Goal: Transaction & Acquisition: Download file/media

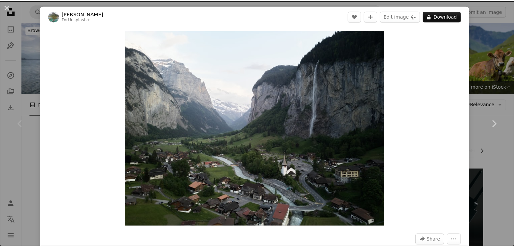
scroll to position [135, 0]
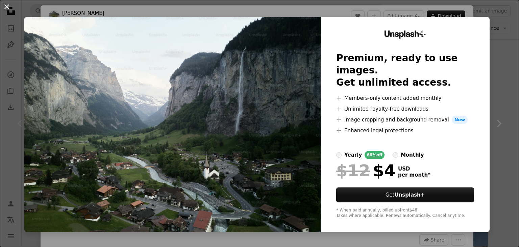
click at [5, 7] on button "An X shape" at bounding box center [7, 7] width 8 height 8
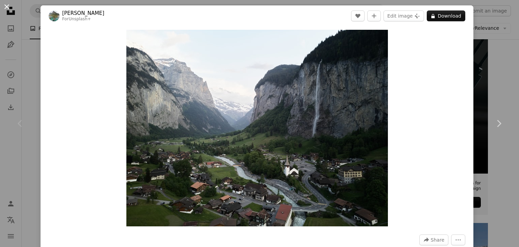
click at [8, 6] on button "An X shape" at bounding box center [7, 7] width 8 height 8
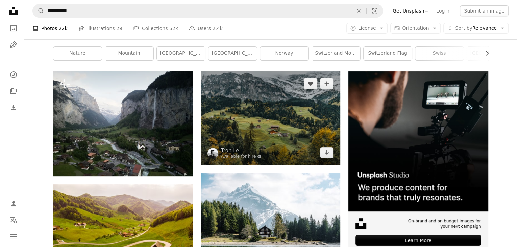
scroll to position [101, 0]
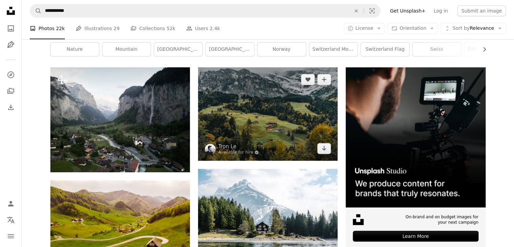
click at [279, 110] on img at bounding box center [267, 113] width 139 height 93
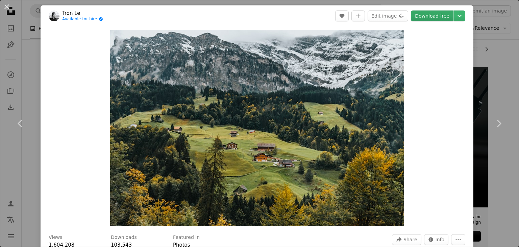
click at [427, 17] on link "Download free" at bounding box center [432, 15] width 43 height 11
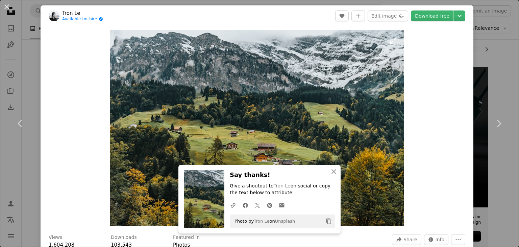
click at [311, 90] on img "Zoom in on this image" at bounding box center [257, 128] width 294 height 196
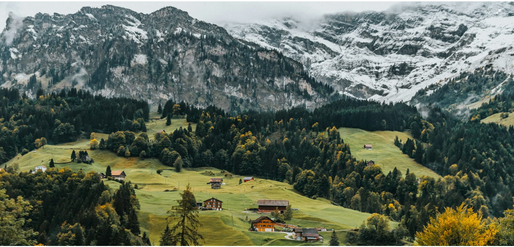
scroll to position [46, 0]
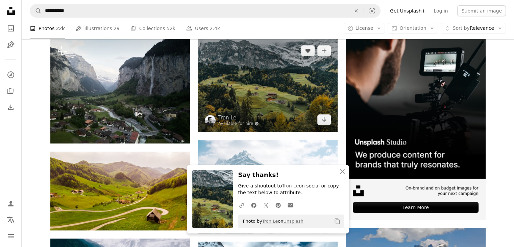
scroll to position [135, 0]
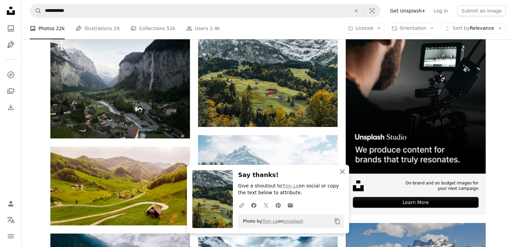
click at [342, 173] on icon "An X shape" at bounding box center [342, 171] width 8 height 8
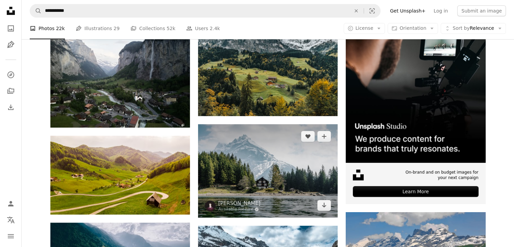
scroll to position [169, 0]
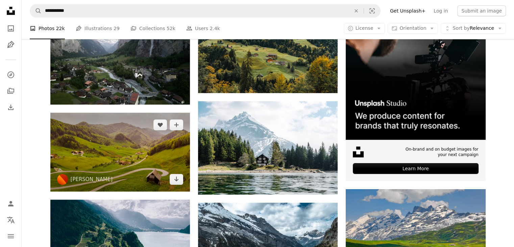
click at [119, 147] on img at bounding box center [119, 151] width 139 height 78
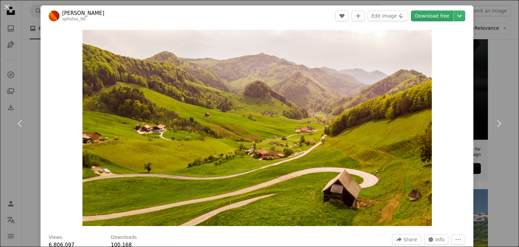
click at [421, 16] on link "Download free" at bounding box center [432, 15] width 43 height 11
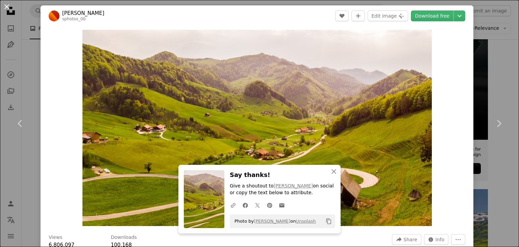
click at [6, 6] on button "An X shape" at bounding box center [7, 7] width 8 height 8
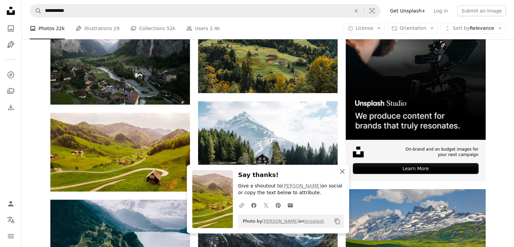
click at [344, 171] on icon "An X shape" at bounding box center [342, 171] width 8 height 8
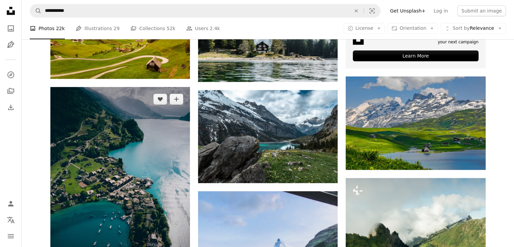
scroll to position [304, 0]
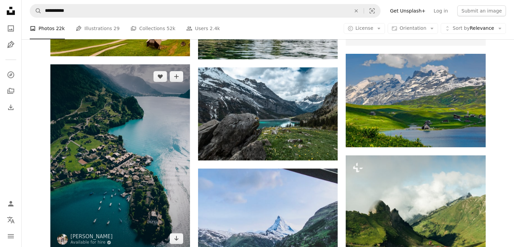
click at [120, 135] on img at bounding box center [119, 157] width 139 height 186
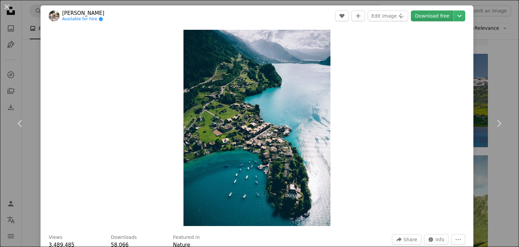
click at [426, 17] on link "Download free" at bounding box center [432, 15] width 43 height 11
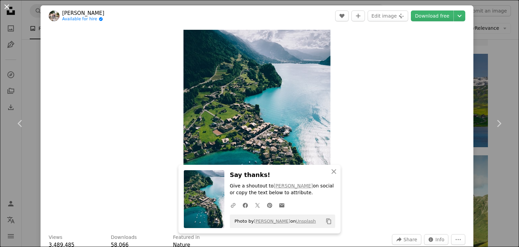
click at [5, 7] on button "An X shape" at bounding box center [7, 7] width 8 height 8
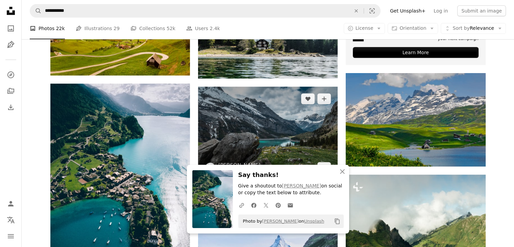
scroll to position [304, 0]
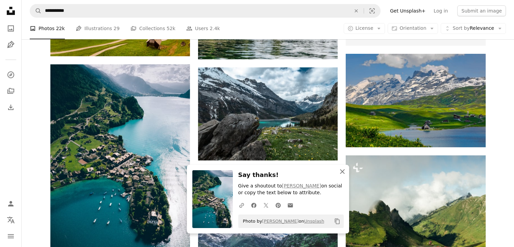
click at [342, 172] on icon "An X shape" at bounding box center [342, 171] width 8 height 8
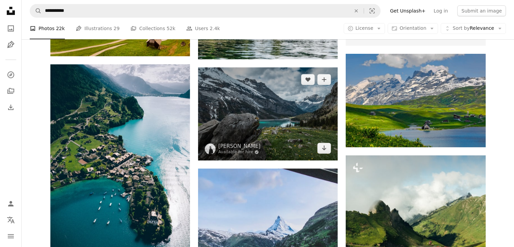
click at [262, 111] on img at bounding box center [267, 113] width 139 height 93
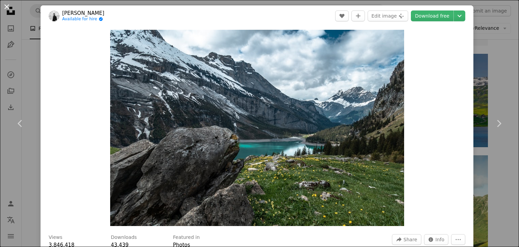
click at [6, 7] on button "An X shape" at bounding box center [7, 7] width 8 height 8
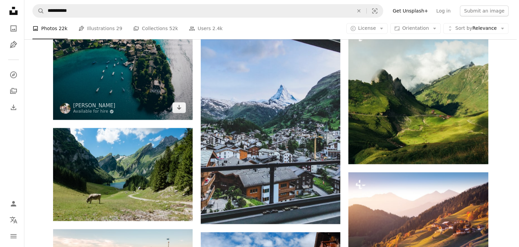
scroll to position [439, 0]
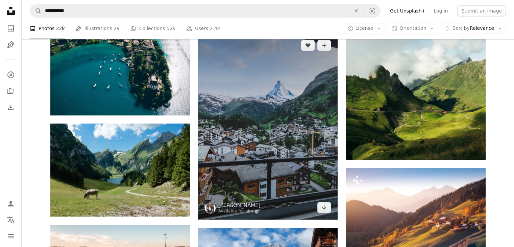
click at [268, 124] on img at bounding box center [267, 126] width 139 height 186
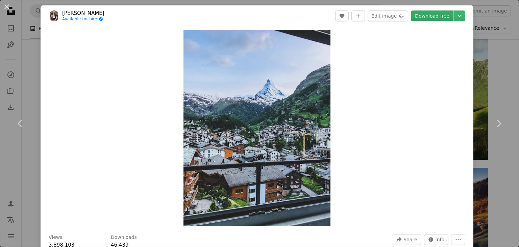
click at [428, 14] on link "Download free" at bounding box center [432, 15] width 43 height 11
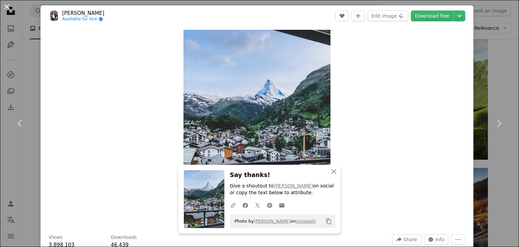
click at [7, 9] on button "An X shape" at bounding box center [7, 7] width 8 height 8
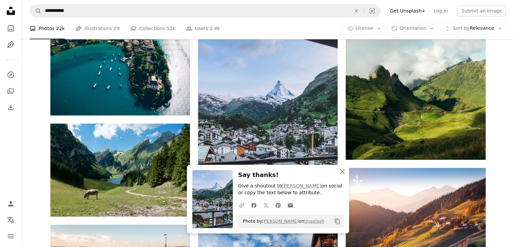
click at [341, 172] on icon "button" at bounding box center [342, 171] width 5 height 5
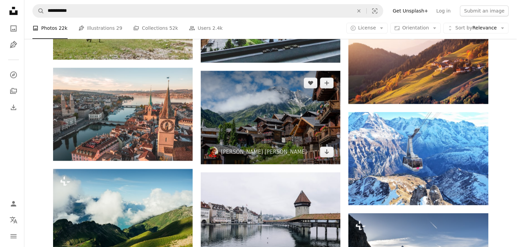
scroll to position [608, 0]
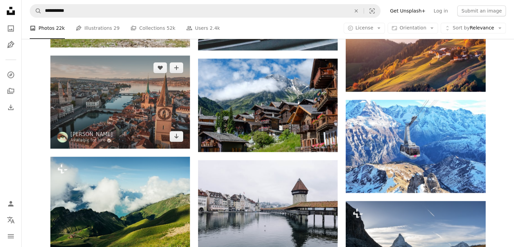
click at [128, 113] on img at bounding box center [119, 101] width 139 height 93
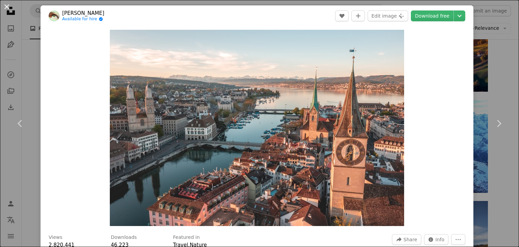
click at [8, 7] on button "An X shape" at bounding box center [7, 7] width 8 height 8
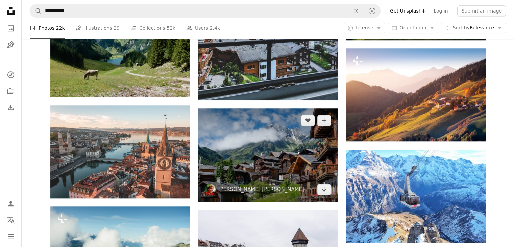
scroll to position [574, 0]
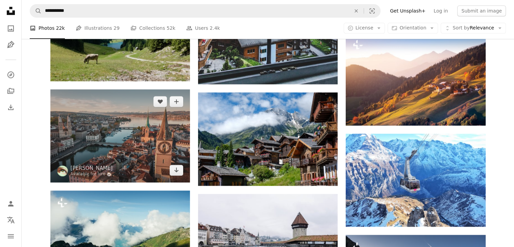
click at [133, 133] on img at bounding box center [119, 135] width 139 height 93
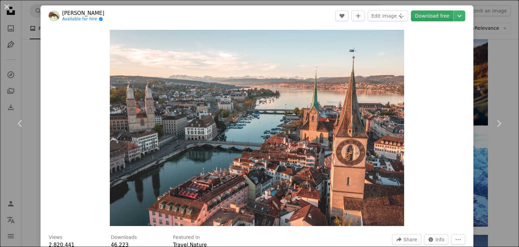
click at [417, 17] on link "Download free" at bounding box center [432, 15] width 43 height 11
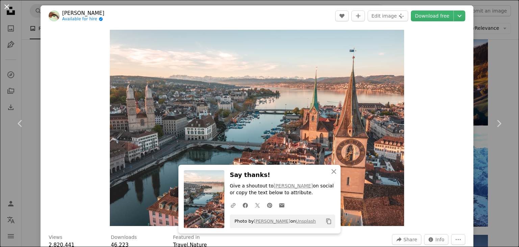
click at [4, 8] on button "An X shape" at bounding box center [7, 7] width 8 height 8
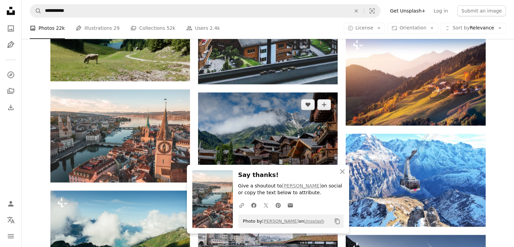
click at [259, 138] on img at bounding box center [267, 138] width 139 height 93
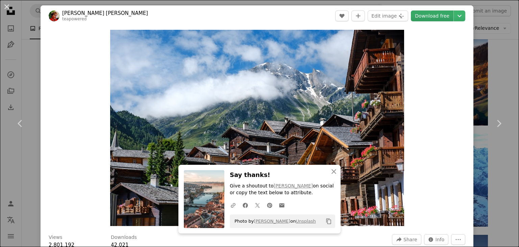
click at [426, 13] on link "Download free" at bounding box center [432, 15] width 43 height 11
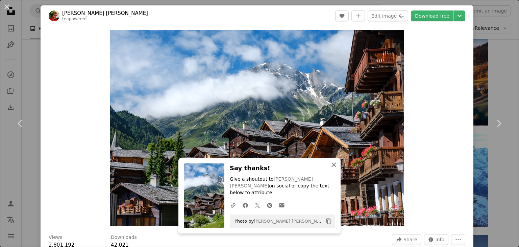
click at [332, 167] on icon "button" at bounding box center [333, 164] width 5 height 5
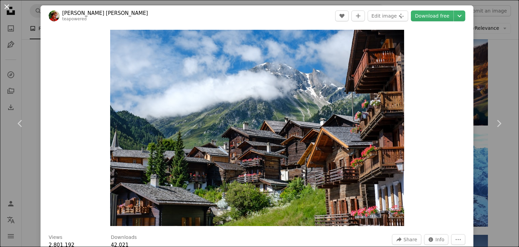
click at [6, 9] on button "An X shape" at bounding box center [7, 7] width 8 height 8
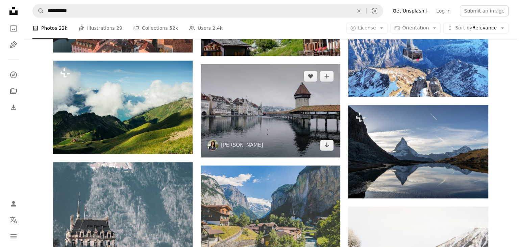
scroll to position [709, 0]
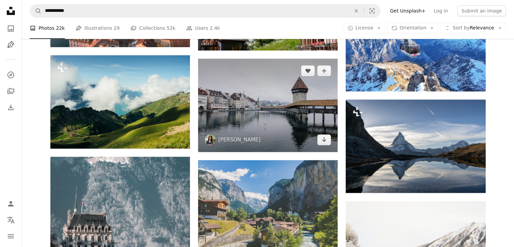
click at [254, 108] on img at bounding box center [267, 104] width 139 height 93
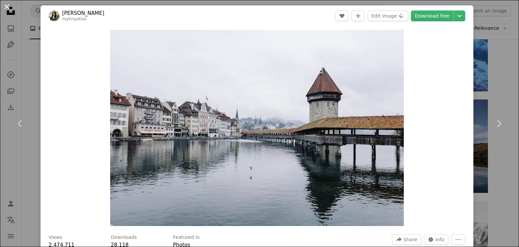
click at [7, 6] on button "An X shape" at bounding box center [7, 7] width 8 height 8
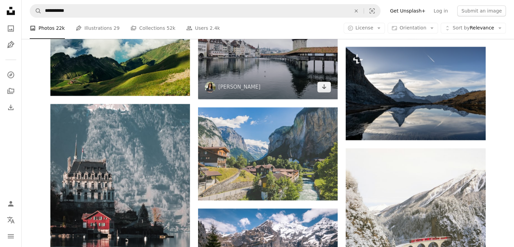
scroll to position [709, 0]
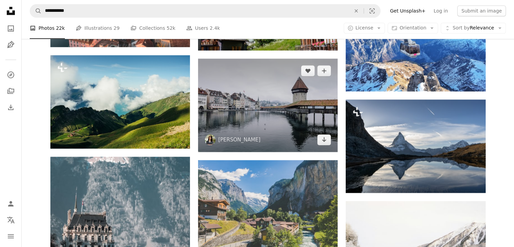
click at [256, 107] on img at bounding box center [267, 104] width 139 height 93
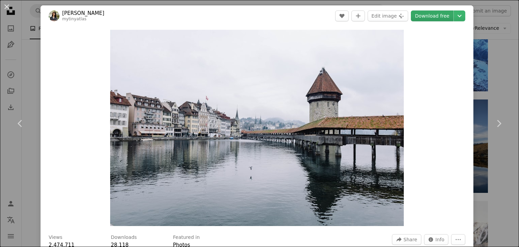
click at [426, 19] on link "Download free" at bounding box center [432, 15] width 43 height 11
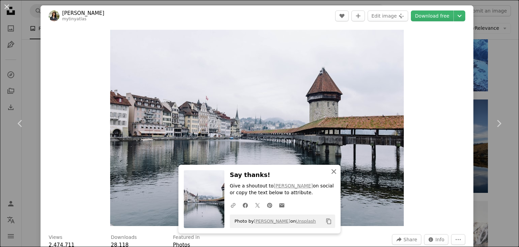
click at [332, 171] on icon "An X shape" at bounding box center [334, 171] width 8 height 8
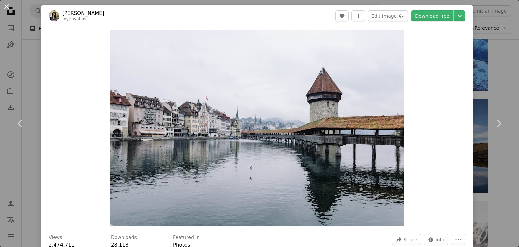
click at [5, 10] on button "An X shape" at bounding box center [7, 7] width 8 height 8
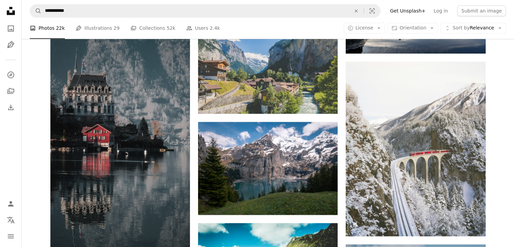
scroll to position [844, 0]
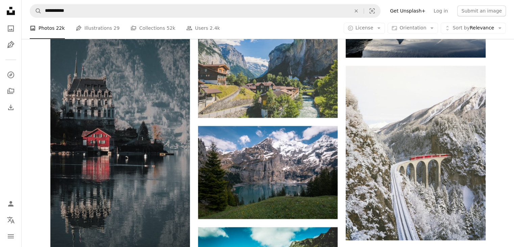
click at [93, 114] on img at bounding box center [119, 145] width 139 height 248
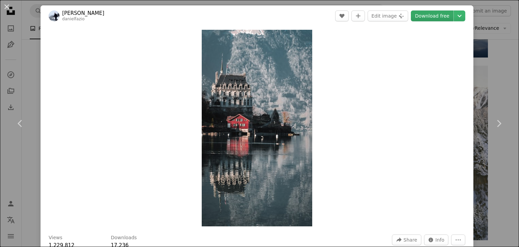
click at [428, 13] on link "Download free" at bounding box center [432, 15] width 43 height 11
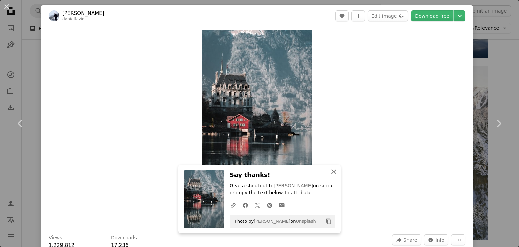
click at [331, 170] on icon "An X shape" at bounding box center [334, 171] width 8 height 8
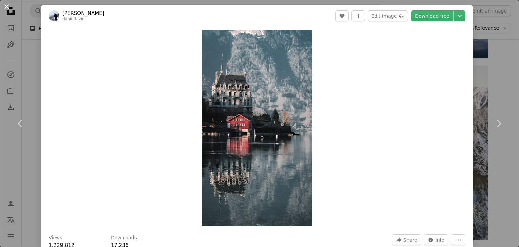
click at [4, 9] on button "An X shape" at bounding box center [7, 7] width 8 height 8
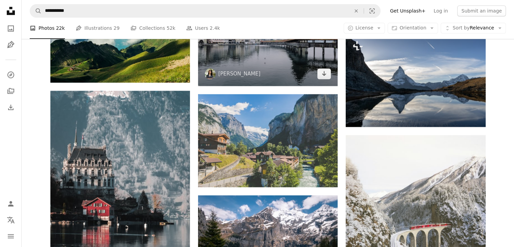
scroll to position [777, 0]
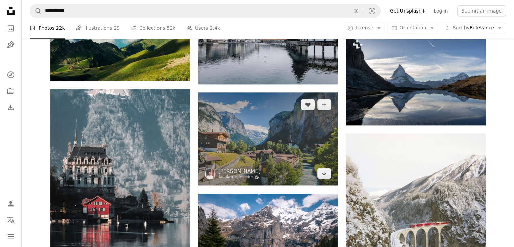
click at [265, 156] on img at bounding box center [267, 138] width 139 height 93
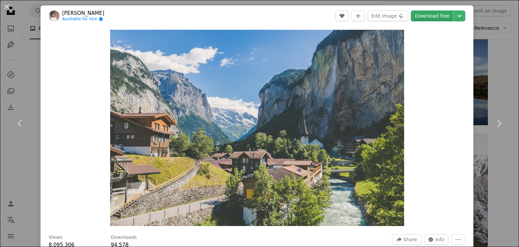
click at [424, 18] on link "Download free" at bounding box center [432, 15] width 43 height 11
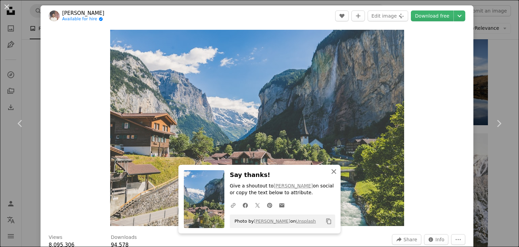
click at [332, 168] on icon "An X shape" at bounding box center [334, 171] width 8 height 8
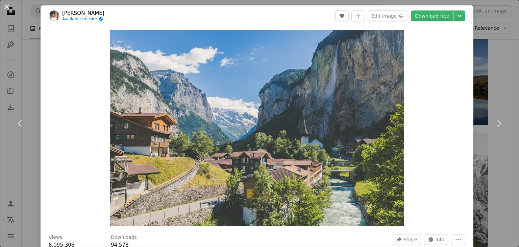
click at [4, 9] on button "An X shape" at bounding box center [7, 7] width 8 height 8
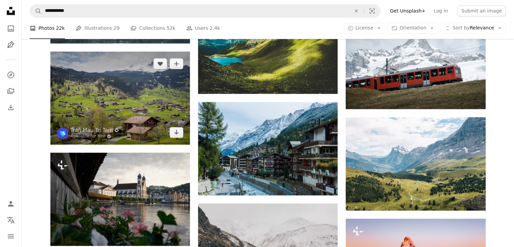
scroll to position [1047, 0]
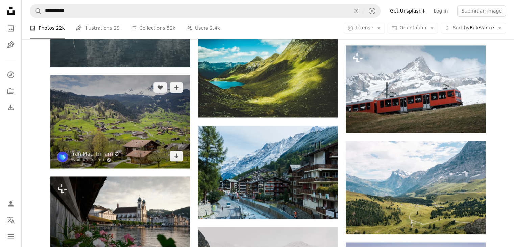
click at [112, 122] on img at bounding box center [119, 121] width 139 height 93
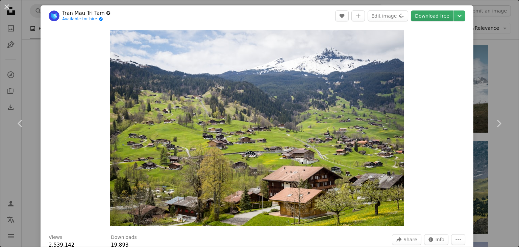
click at [430, 17] on link "Download free" at bounding box center [432, 15] width 43 height 11
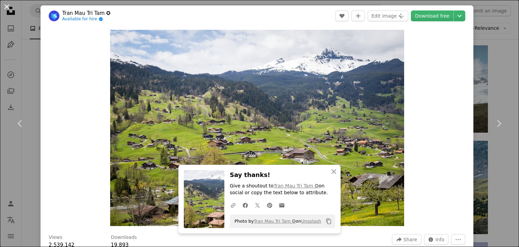
click at [4, 6] on button "An X shape" at bounding box center [7, 7] width 8 height 8
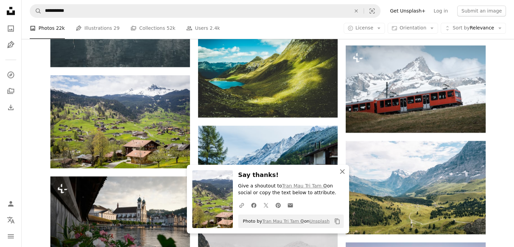
click at [338, 173] on icon "An X shape" at bounding box center [342, 171] width 8 height 8
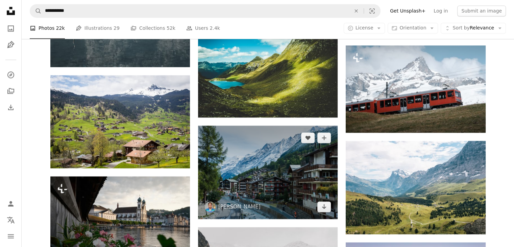
scroll to position [1081, 0]
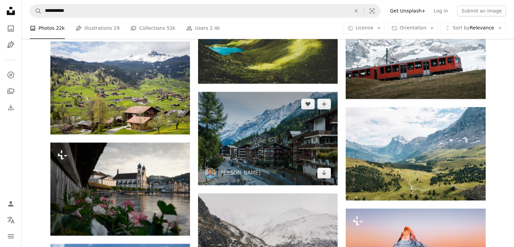
click at [260, 146] on img at bounding box center [267, 138] width 139 height 93
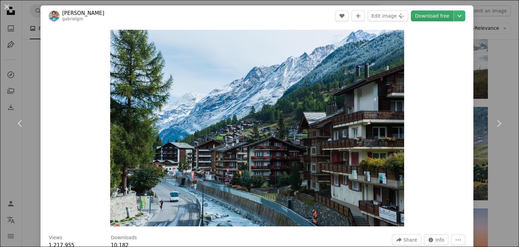
click at [432, 12] on link "Download free" at bounding box center [432, 15] width 43 height 11
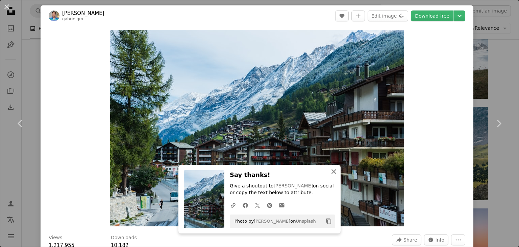
click at [331, 172] on icon "button" at bounding box center [333, 171] width 5 height 5
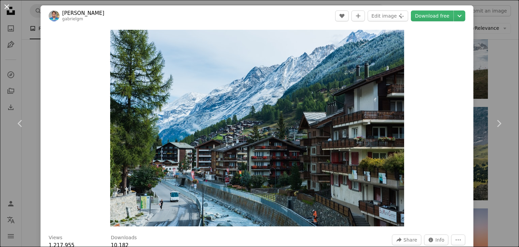
click at [4, 8] on button "An X shape" at bounding box center [7, 7] width 8 height 8
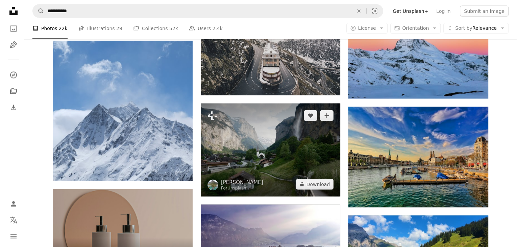
scroll to position [1317, 0]
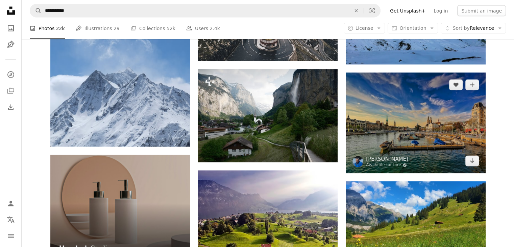
click at [401, 134] on img at bounding box center [414, 123] width 139 height 101
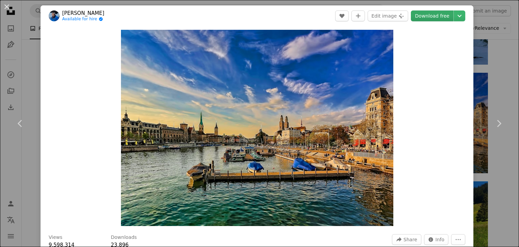
click at [426, 17] on link "Download free" at bounding box center [432, 15] width 43 height 11
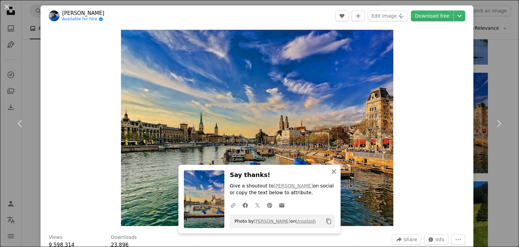
click at [332, 171] on icon "An X shape" at bounding box center [334, 171] width 8 height 8
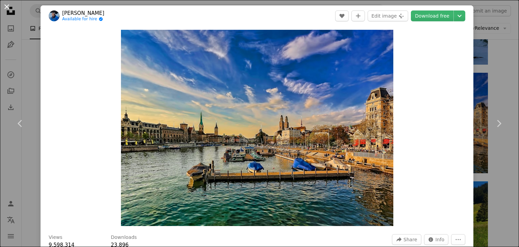
click at [7, 6] on button "An X shape" at bounding box center [7, 7] width 8 height 8
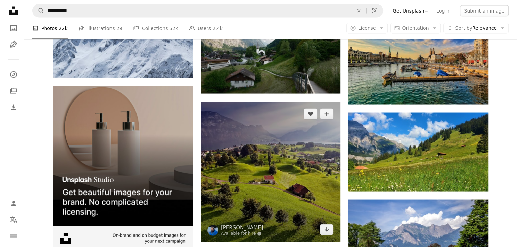
scroll to position [1384, 0]
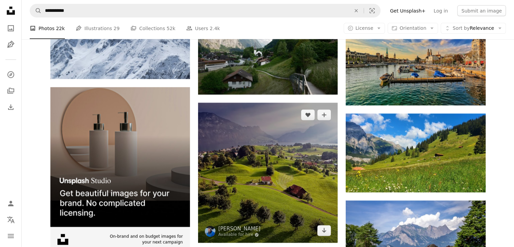
click at [268, 159] on img at bounding box center [267, 173] width 139 height 140
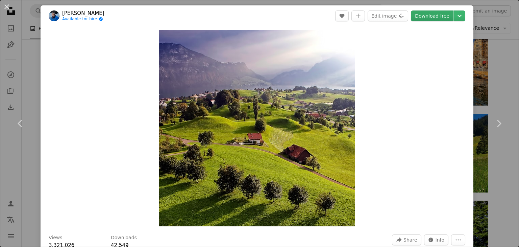
click at [431, 14] on link "Download free" at bounding box center [432, 15] width 43 height 11
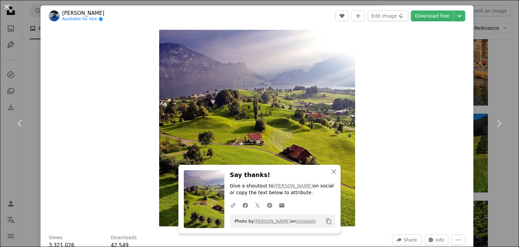
click at [8, 4] on button "An X shape" at bounding box center [7, 7] width 8 height 8
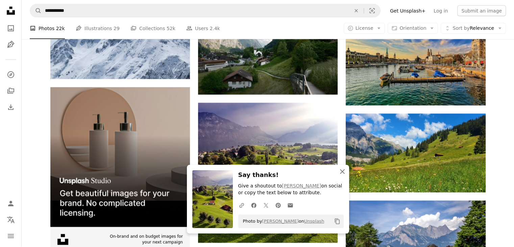
click at [344, 171] on icon "An X shape" at bounding box center [342, 171] width 8 height 8
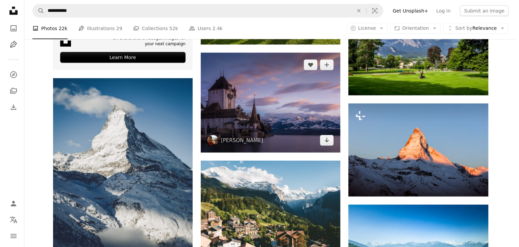
scroll to position [1587, 0]
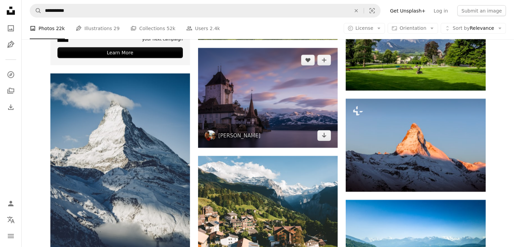
click at [248, 96] on img at bounding box center [267, 98] width 139 height 100
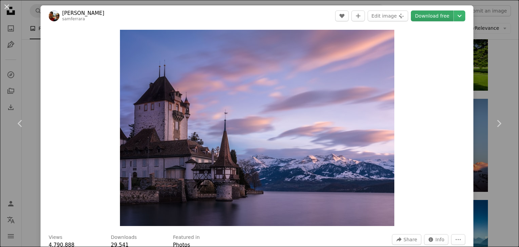
click at [434, 16] on link "Download free" at bounding box center [432, 15] width 43 height 11
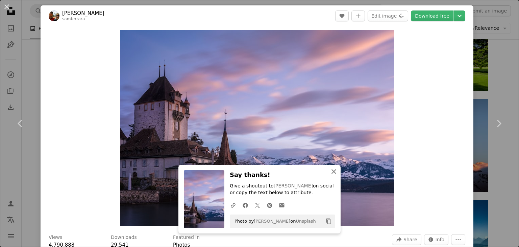
click at [331, 171] on icon "button" at bounding box center [333, 171] width 5 height 5
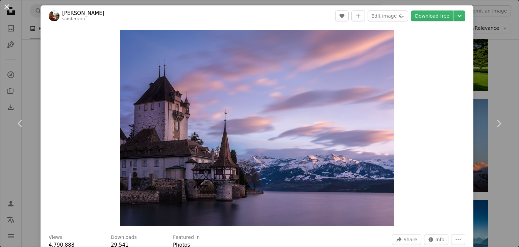
click at [5, 8] on button "An X shape" at bounding box center [7, 7] width 8 height 8
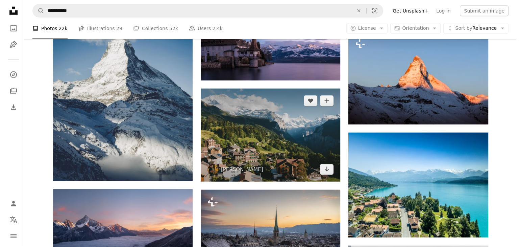
scroll to position [1655, 0]
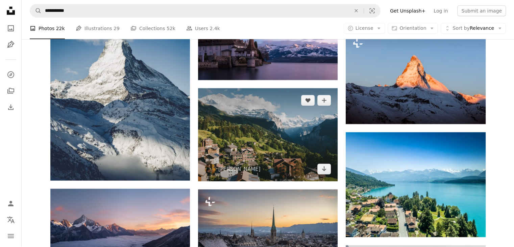
click at [265, 130] on img at bounding box center [267, 134] width 139 height 93
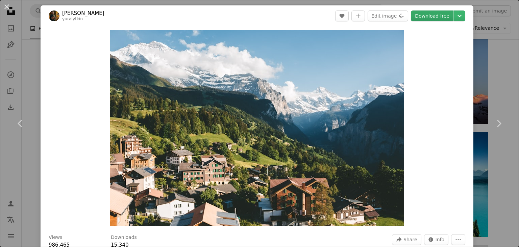
click at [431, 20] on link "Download free" at bounding box center [432, 15] width 43 height 11
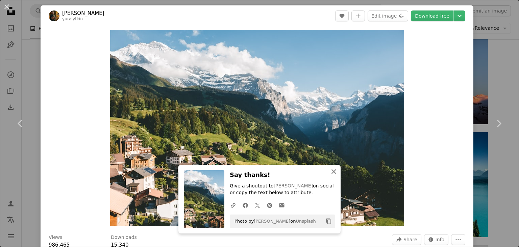
click at [330, 171] on icon "An X shape" at bounding box center [334, 171] width 8 height 8
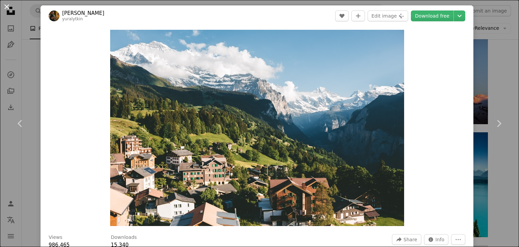
click at [7, 6] on button "An X shape" at bounding box center [7, 7] width 8 height 8
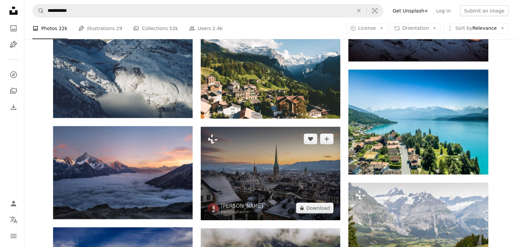
scroll to position [1722, 0]
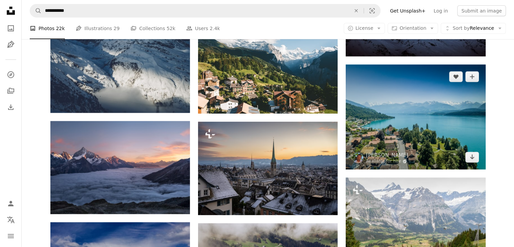
click at [396, 112] on img at bounding box center [414, 116] width 139 height 105
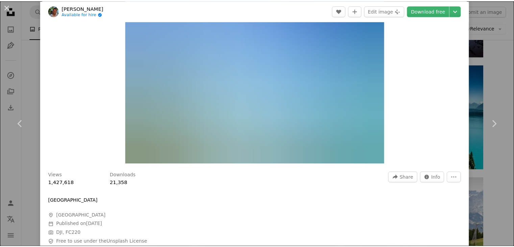
scroll to position [34, 0]
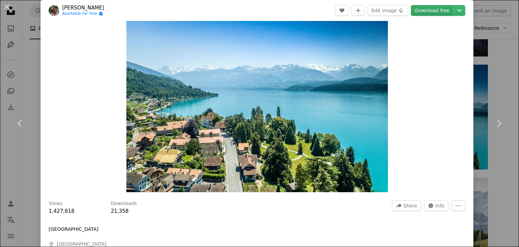
click at [420, 7] on link "Download free" at bounding box center [432, 10] width 43 height 11
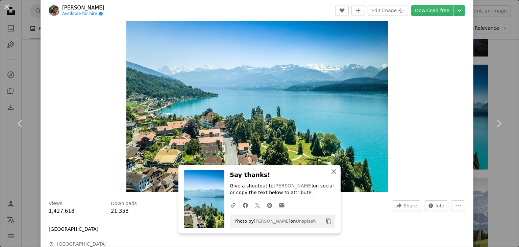
click at [330, 173] on icon "An X shape" at bounding box center [334, 171] width 8 height 8
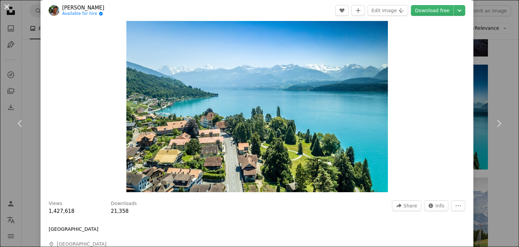
click at [8, 8] on button "An X shape" at bounding box center [7, 7] width 8 height 8
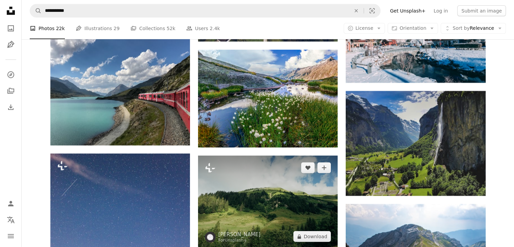
scroll to position [2026, 0]
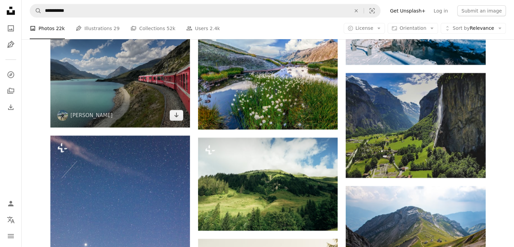
click at [120, 92] on img at bounding box center [119, 73] width 139 height 108
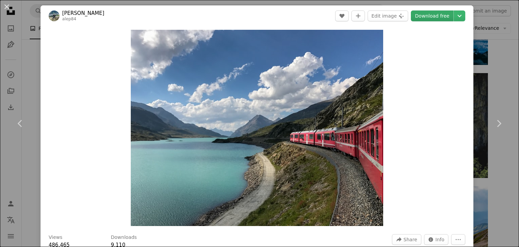
click at [425, 15] on link "Download free" at bounding box center [432, 15] width 43 height 11
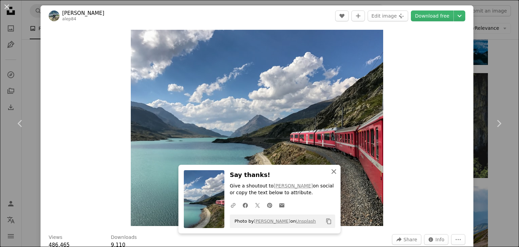
click at [331, 172] on icon "button" at bounding box center [333, 171] width 5 height 5
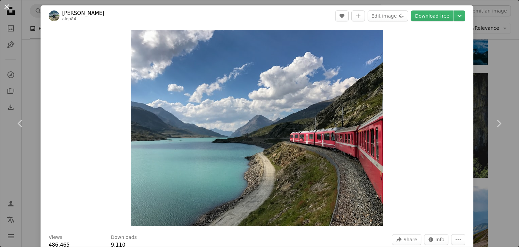
click at [8, 7] on button "An X shape" at bounding box center [7, 7] width 8 height 8
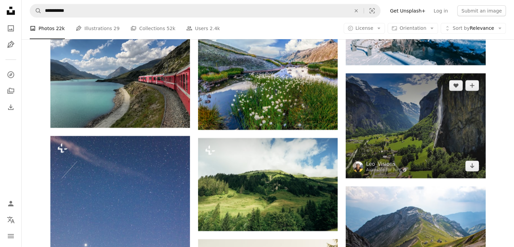
scroll to position [2026, 0]
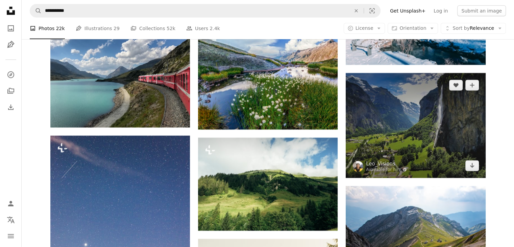
click at [410, 129] on img at bounding box center [414, 125] width 139 height 105
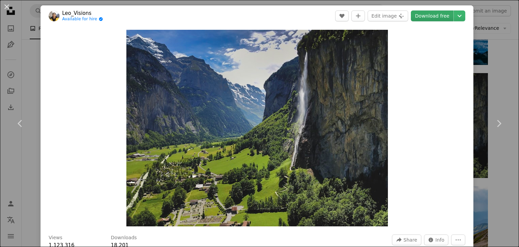
click at [419, 15] on link "Download free" at bounding box center [432, 15] width 43 height 11
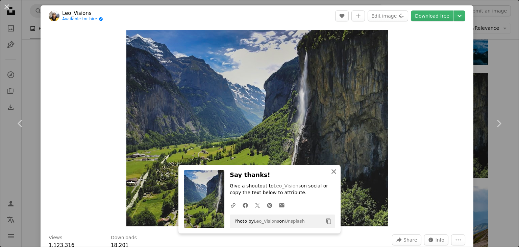
click at [330, 173] on icon "An X shape" at bounding box center [334, 171] width 8 height 8
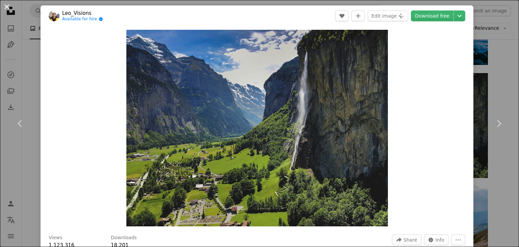
click at [7, 7] on button "An X shape" at bounding box center [7, 7] width 8 height 8
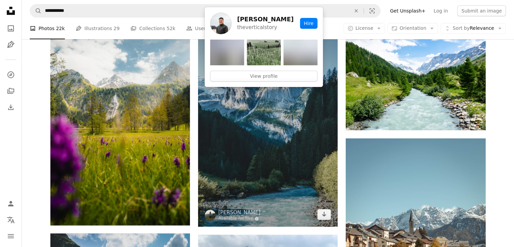
scroll to position [2465, 0]
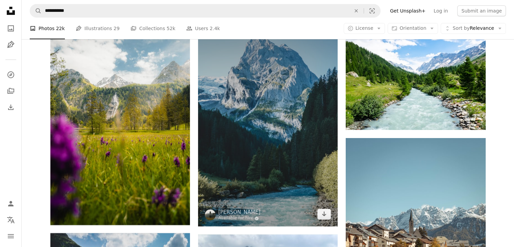
click at [251, 139] on img at bounding box center [267, 121] width 139 height 209
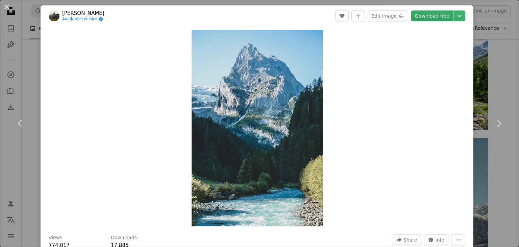
click at [424, 16] on link "Download free" at bounding box center [432, 15] width 43 height 11
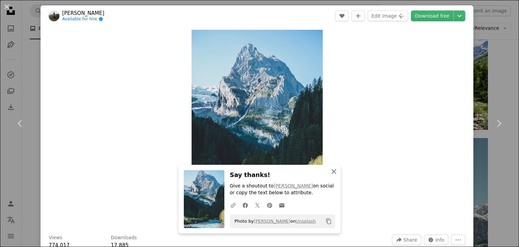
click at [332, 170] on icon "button" at bounding box center [333, 171] width 5 height 5
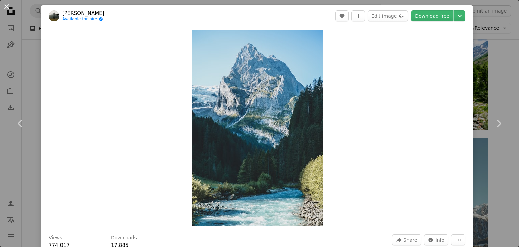
click at [5, 6] on button "An X shape" at bounding box center [7, 7] width 8 height 8
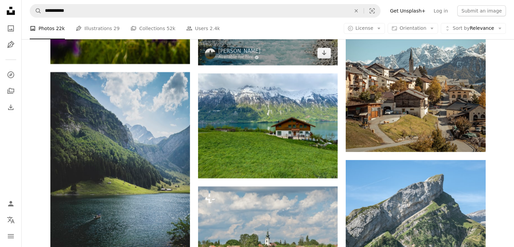
scroll to position [2634, 0]
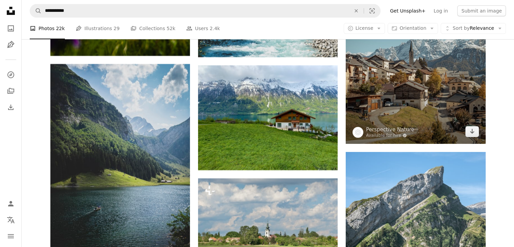
click at [429, 104] on img at bounding box center [414, 56] width 139 height 175
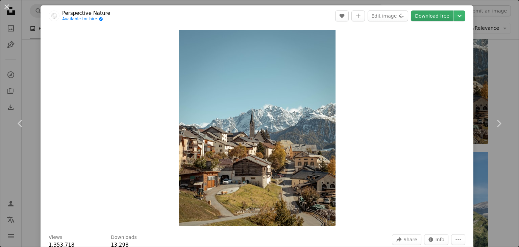
click at [422, 18] on link "Download free" at bounding box center [432, 15] width 43 height 11
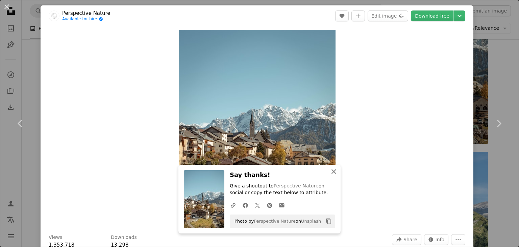
drag, startPoint x: 331, startPoint y: 171, endPoint x: 322, endPoint y: 167, distance: 9.2
click at [331, 171] on icon "button" at bounding box center [333, 171] width 5 height 5
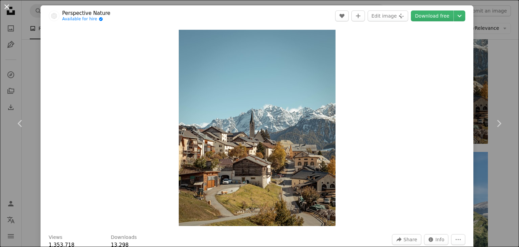
click at [7, 5] on button "An X shape" at bounding box center [7, 7] width 8 height 8
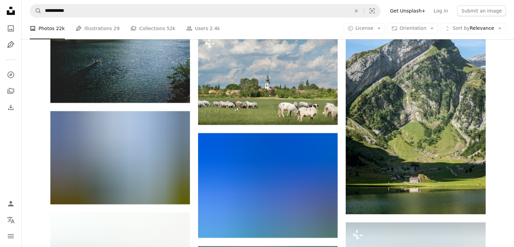
scroll to position [2701, 0]
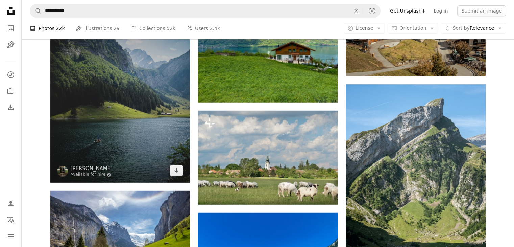
click at [133, 124] on img at bounding box center [119, 89] width 139 height 186
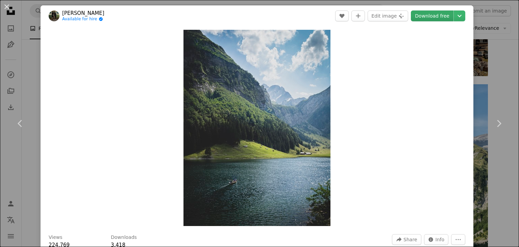
click at [421, 19] on link "Download free" at bounding box center [432, 15] width 43 height 11
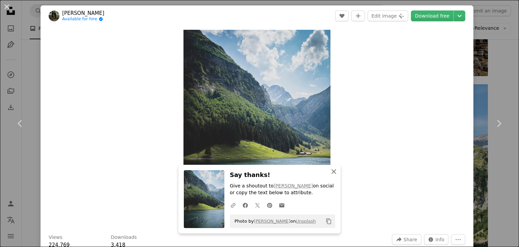
click at [331, 172] on icon "button" at bounding box center [333, 171] width 5 height 5
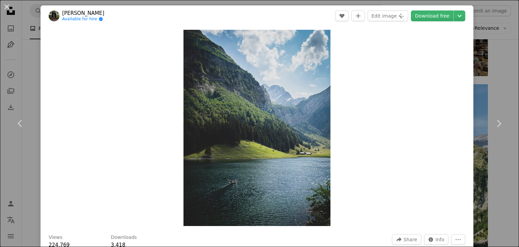
click at [350, 108] on div "Zoom in" at bounding box center [257, 127] width 433 height 203
click at [5, 7] on button "An X shape" at bounding box center [7, 7] width 8 height 8
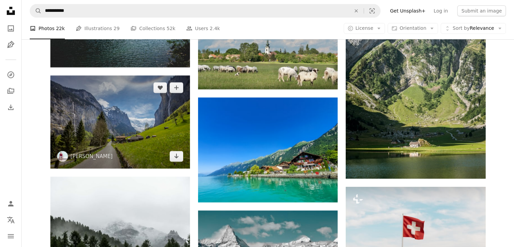
scroll to position [2803, 0]
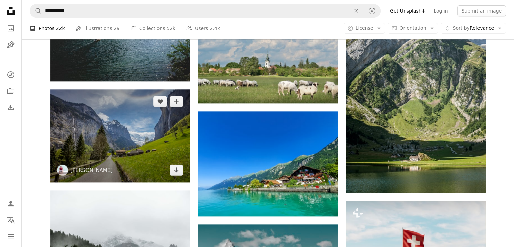
click at [104, 124] on img at bounding box center [119, 135] width 139 height 93
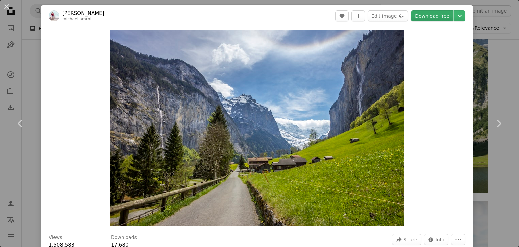
click at [431, 15] on link "Download free" at bounding box center [432, 15] width 43 height 11
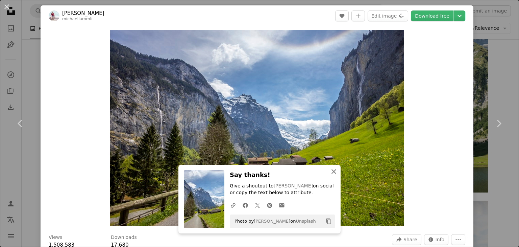
click at [331, 169] on icon "An X shape" at bounding box center [334, 171] width 8 height 8
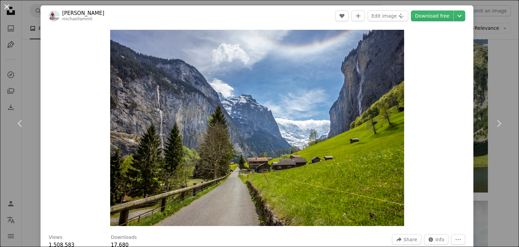
click at [5, 8] on button "An X shape" at bounding box center [7, 7] width 8 height 8
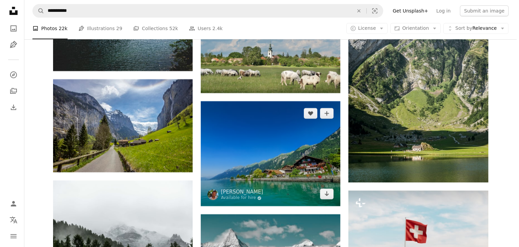
scroll to position [2836, 0]
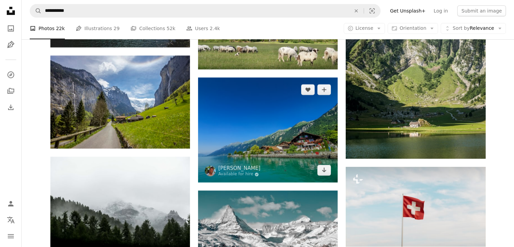
click at [254, 133] on img at bounding box center [267, 129] width 139 height 105
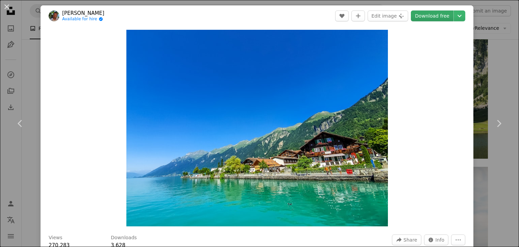
click at [423, 17] on link "Download free" at bounding box center [432, 15] width 43 height 11
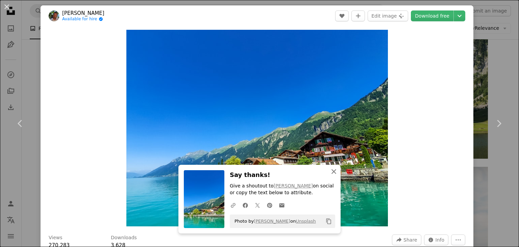
click at [330, 171] on icon "An X shape" at bounding box center [334, 171] width 8 height 8
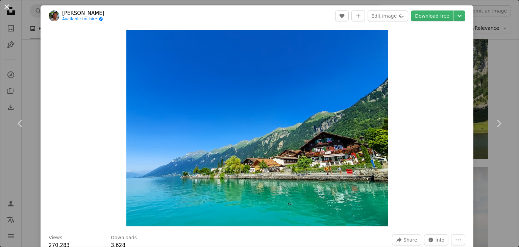
click at [7, 4] on button "An X shape" at bounding box center [7, 7] width 8 height 8
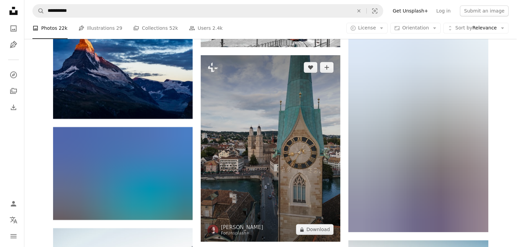
scroll to position [3073, 0]
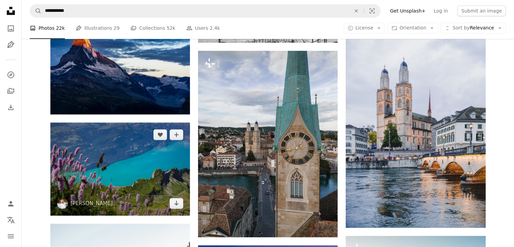
click at [125, 163] on img at bounding box center [119, 168] width 139 height 93
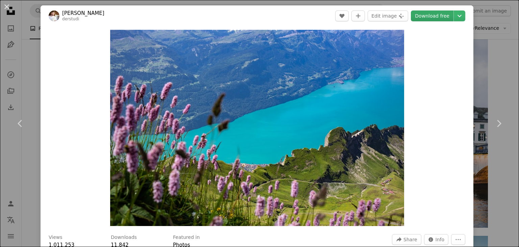
click at [432, 15] on link "Download free" at bounding box center [432, 15] width 43 height 11
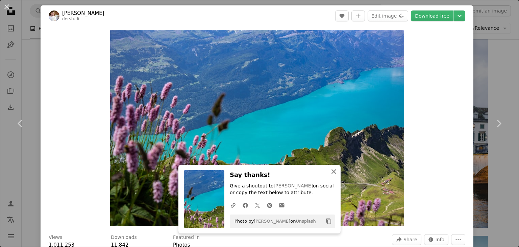
click at [331, 171] on icon "button" at bounding box center [333, 171] width 5 height 5
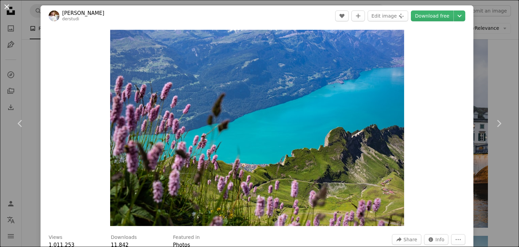
click at [3, 7] on button "An X shape" at bounding box center [7, 7] width 8 height 8
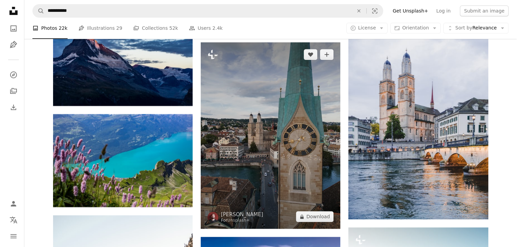
scroll to position [3073, 0]
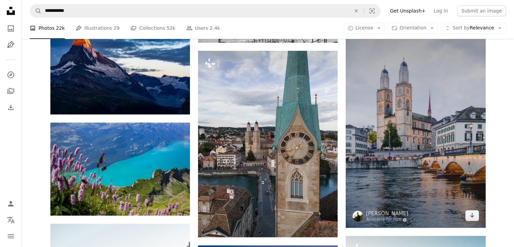
click at [419, 154] on img at bounding box center [414, 122] width 139 height 209
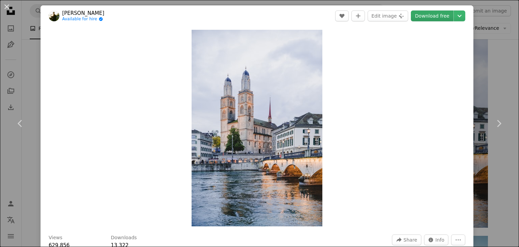
click at [418, 17] on link "Download free" at bounding box center [432, 15] width 43 height 11
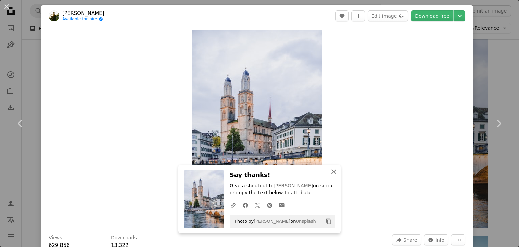
click at [330, 170] on icon "An X shape" at bounding box center [334, 171] width 8 height 8
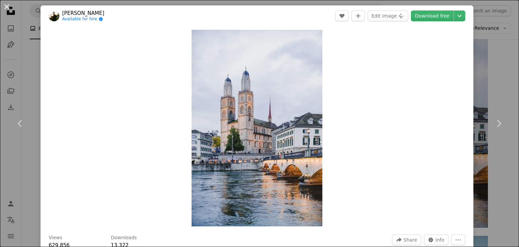
click at [4, 4] on button "An X shape" at bounding box center [7, 7] width 8 height 8
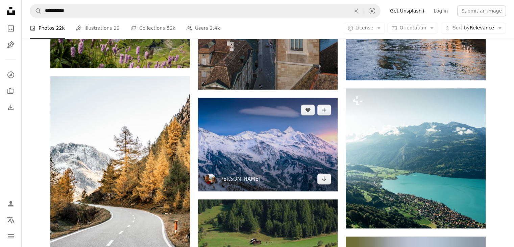
scroll to position [3275, 0]
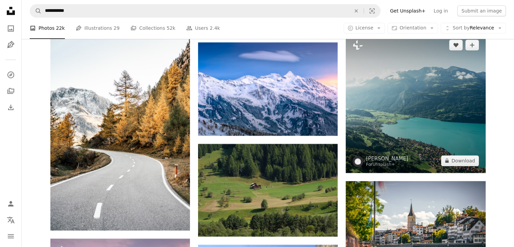
click at [420, 124] on img at bounding box center [414, 102] width 139 height 139
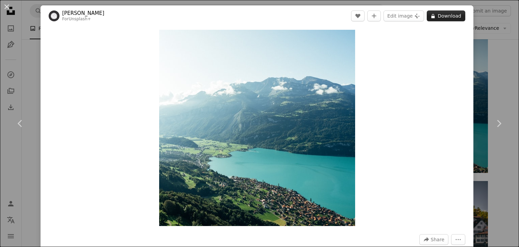
click at [443, 19] on button "A lock Download" at bounding box center [445, 15] width 38 height 11
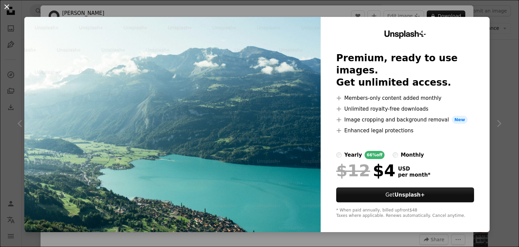
click at [8, 9] on button "An X shape" at bounding box center [7, 7] width 8 height 8
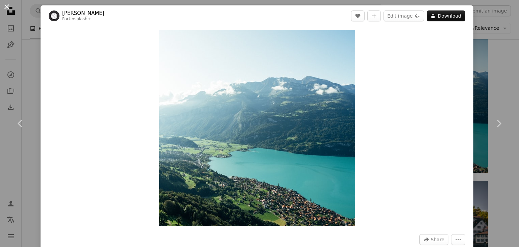
click at [10, 11] on button "An X shape" at bounding box center [7, 7] width 8 height 8
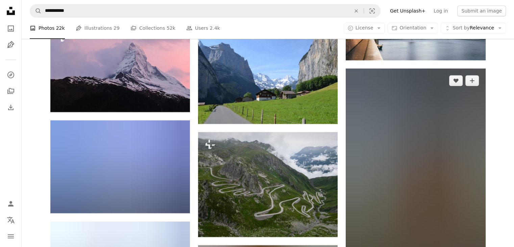
scroll to position [3546, 0]
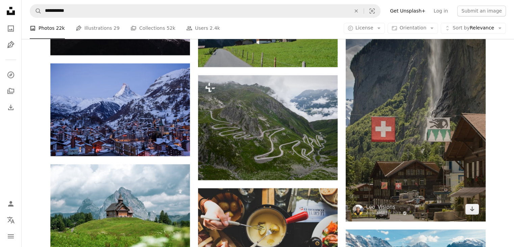
click at [416, 173] on img at bounding box center [414, 115] width 139 height 209
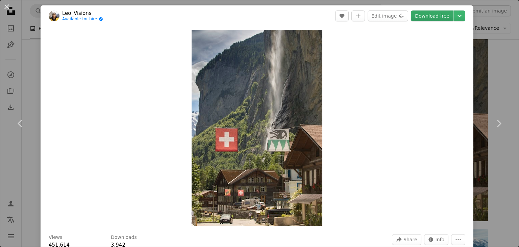
click at [420, 18] on link "Download free" at bounding box center [432, 15] width 43 height 11
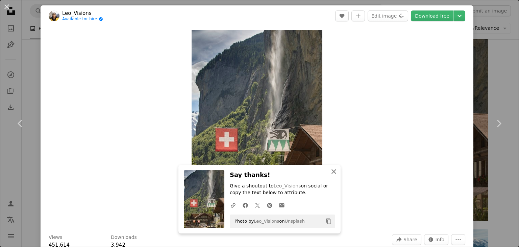
click at [332, 172] on icon "button" at bounding box center [333, 171] width 5 height 5
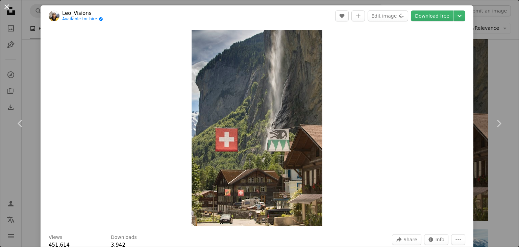
click at [9, 7] on button "An X shape" at bounding box center [7, 7] width 8 height 8
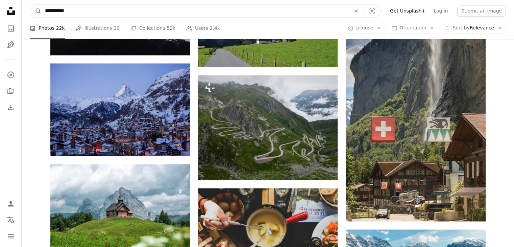
click at [78, 11] on input "**********" at bounding box center [195, 10] width 307 height 13
type input "*"
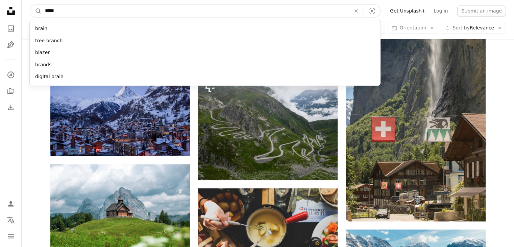
type input "******"
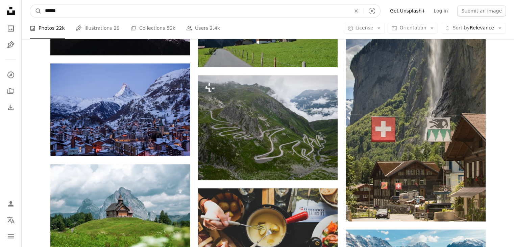
click button "A magnifying glass" at bounding box center [35, 10] width 11 height 13
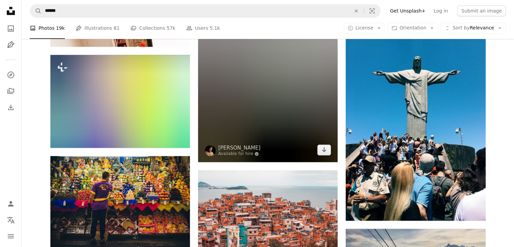
scroll to position [945, 0]
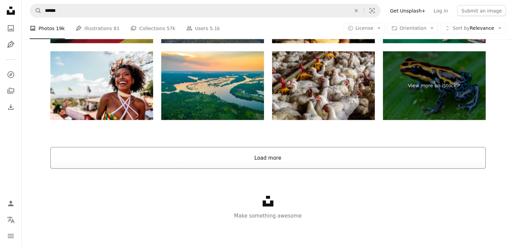
click at [265, 159] on button "Load more" at bounding box center [267, 158] width 435 height 22
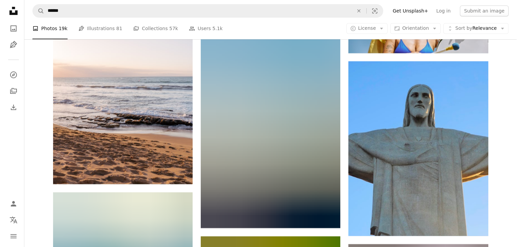
scroll to position [8138, 0]
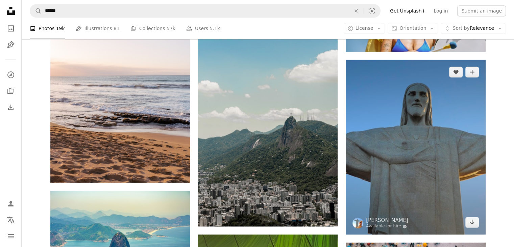
click at [412, 157] on img at bounding box center [414, 147] width 139 height 175
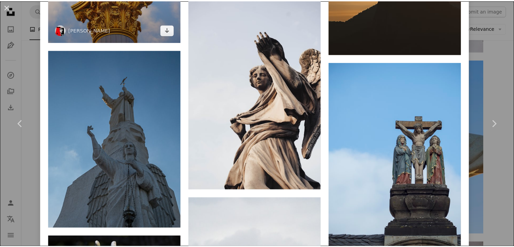
scroll to position [7845, 0]
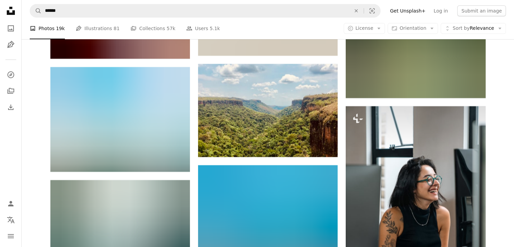
scroll to position [10097, 0]
